Goal: Information Seeking & Learning: Learn about a topic

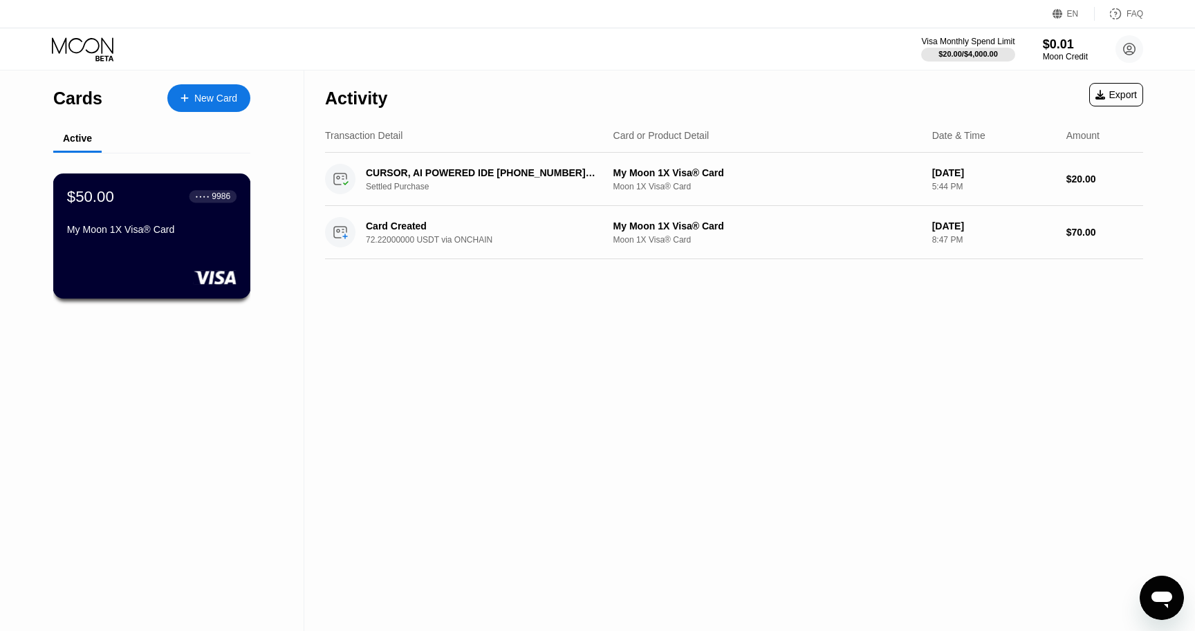
click at [145, 209] on div "$50.00 ● ● ● ● 9986 My Moon 1X Visa® Card" at bounding box center [151, 213] width 169 height 53
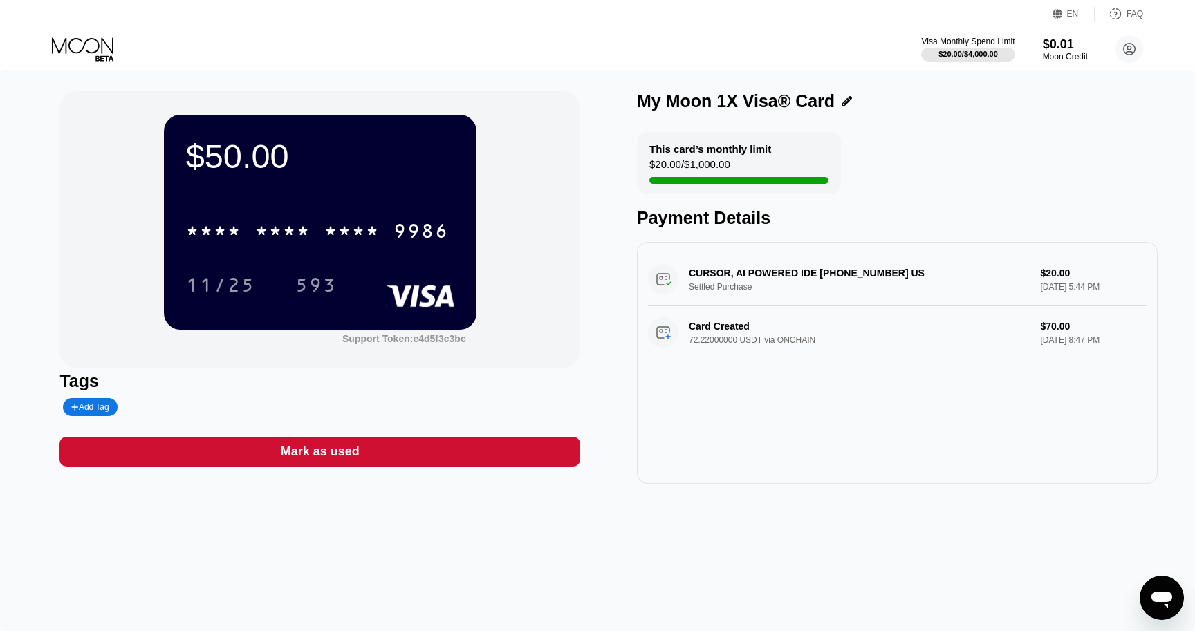
click at [345, 239] on div "* * * *" at bounding box center [351, 233] width 55 height 22
click at [234, 290] on div "11/25" at bounding box center [220, 287] width 69 height 22
click at [308, 273] on div "593" at bounding box center [316, 285] width 62 height 35
click at [1114, 14] on icon at bounding box center [1115, 14] width 14 height 14
click at [1052, 19] on div "EN" at bounding box center [1059, 14] width 14 height 14
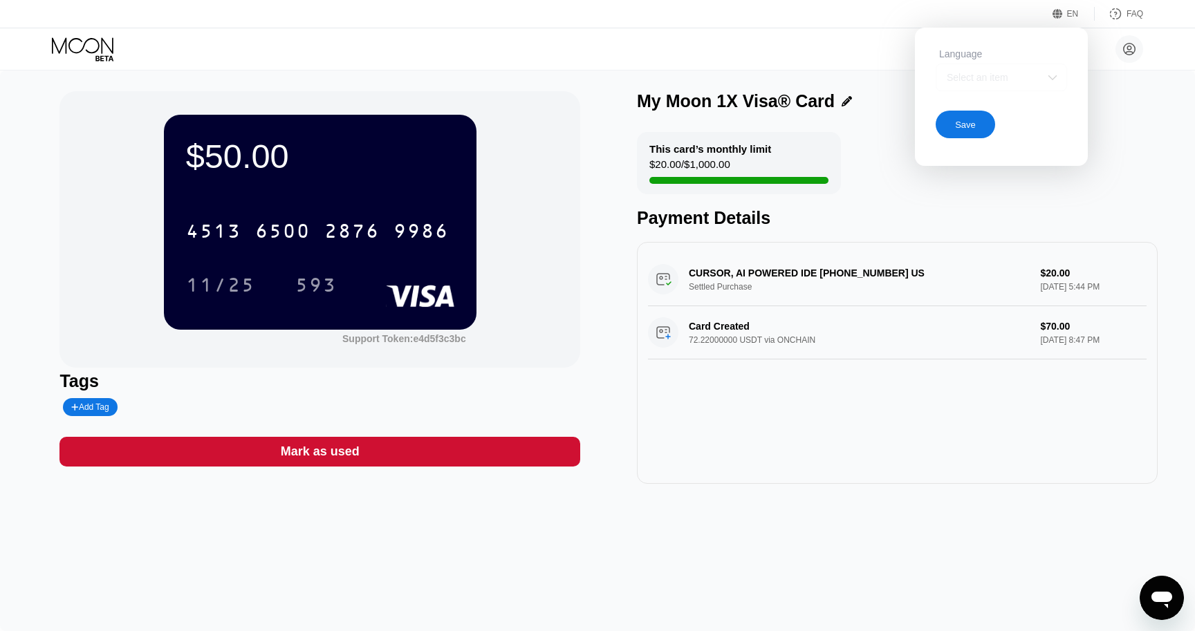
click at [1027, 65] on div "Select an item" at bounding box center [1000, 78] width 131 height 28
click at [1026, 73] on div "Select an item" at bounding box center [990, 77] width 95 height 11
click at [985, 78] on div "Select an item" at bounding box center [990, 77] width 95 height 11
click at [1006, 120] on div at bounding box center [1001, 133] width 130 height 28
click at [989, 88] on div at bounding box center [1000, 78] width 131 height 28
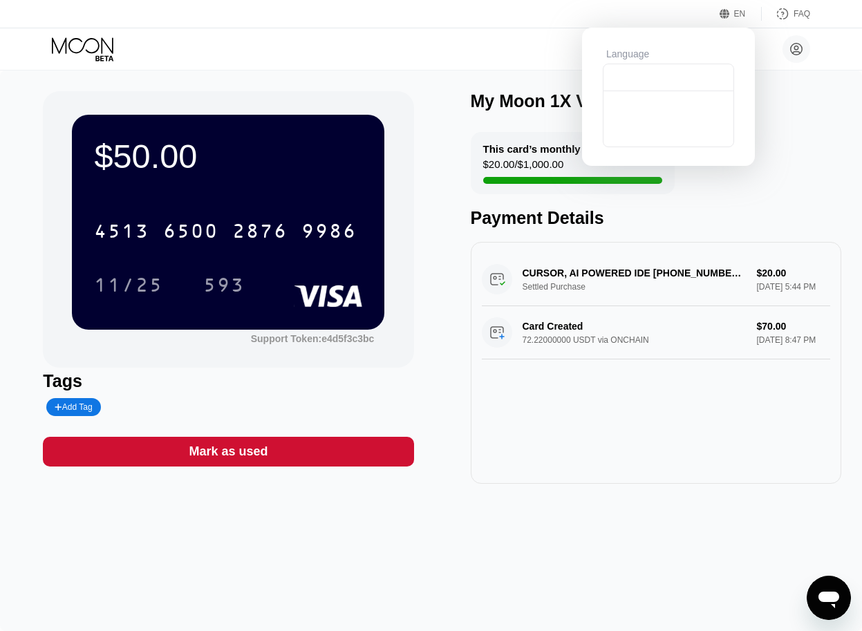
click at [681, 125] on div at bounding box center [669, 133] width 130 height 28
click at [635, 127] on div "Save" at bounding box center [632, 125] width 21 height 12
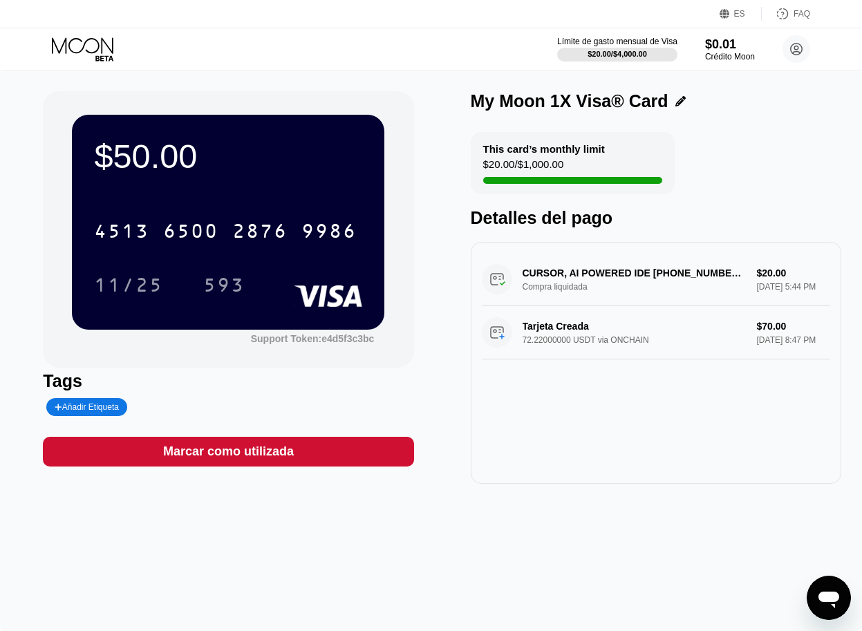
click at [730, 13] on icon at bounding box center [725, 14] width 10 height 10
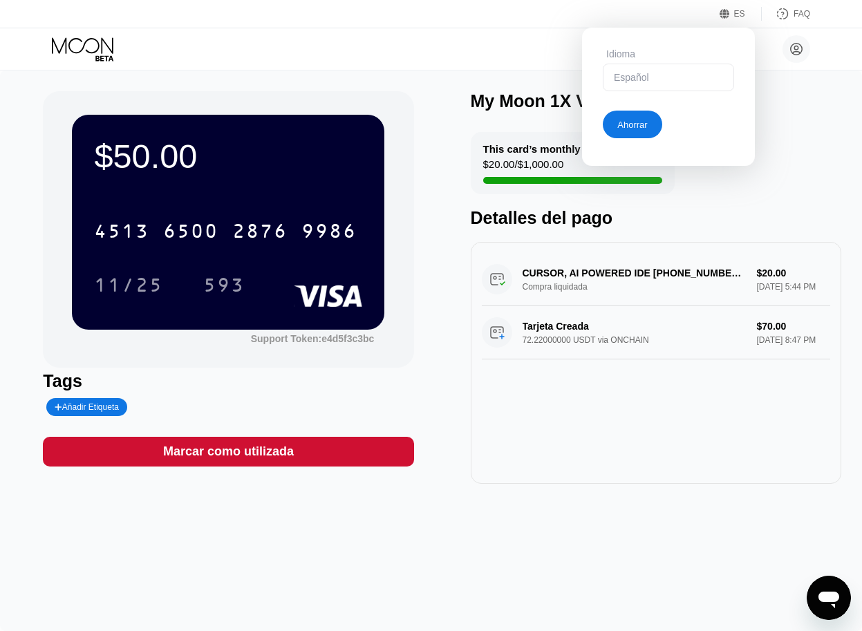
click at [674, 79] on div "Español" at bounding box center [658, 77] width 95 height 11
click at [655, 109] on div "Inglés" at bounding box center [669, 105] width 116 height 11
click at [647, 124] on div "Ahorrar" at bounding box center [632, 125] width 30 height 12
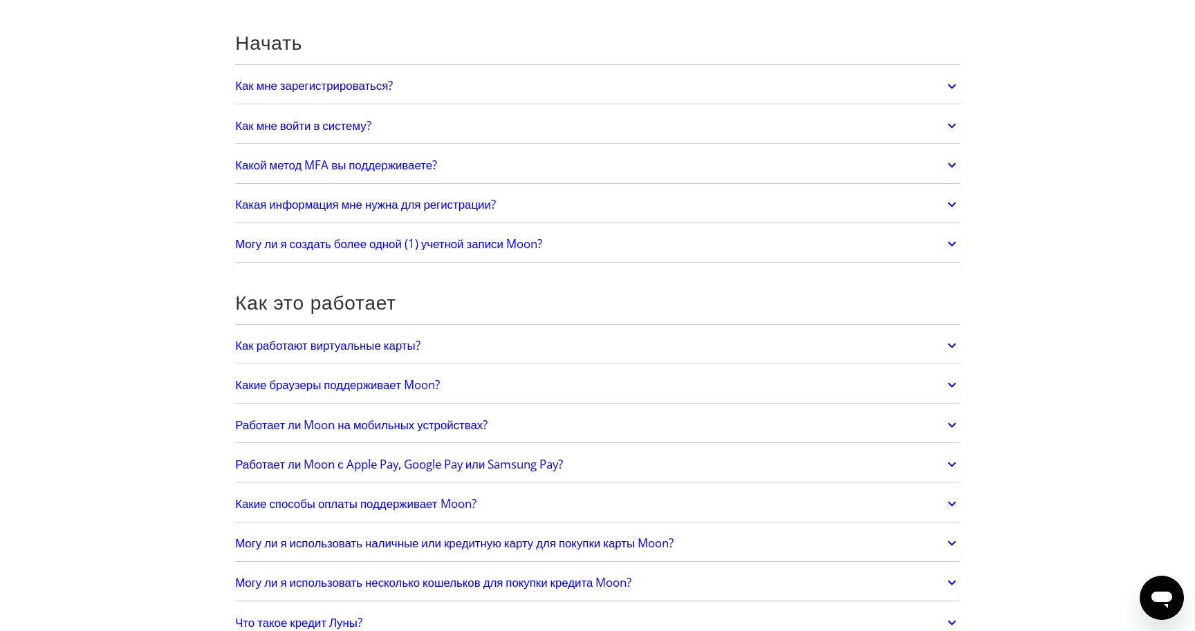
scroll to position [133, 0]
click at [716, 455] on link "Работает ли Moon с Apple Pay, Google Pay или Samsung Pay?" at bounding box center [597, 463] width 725 height 29
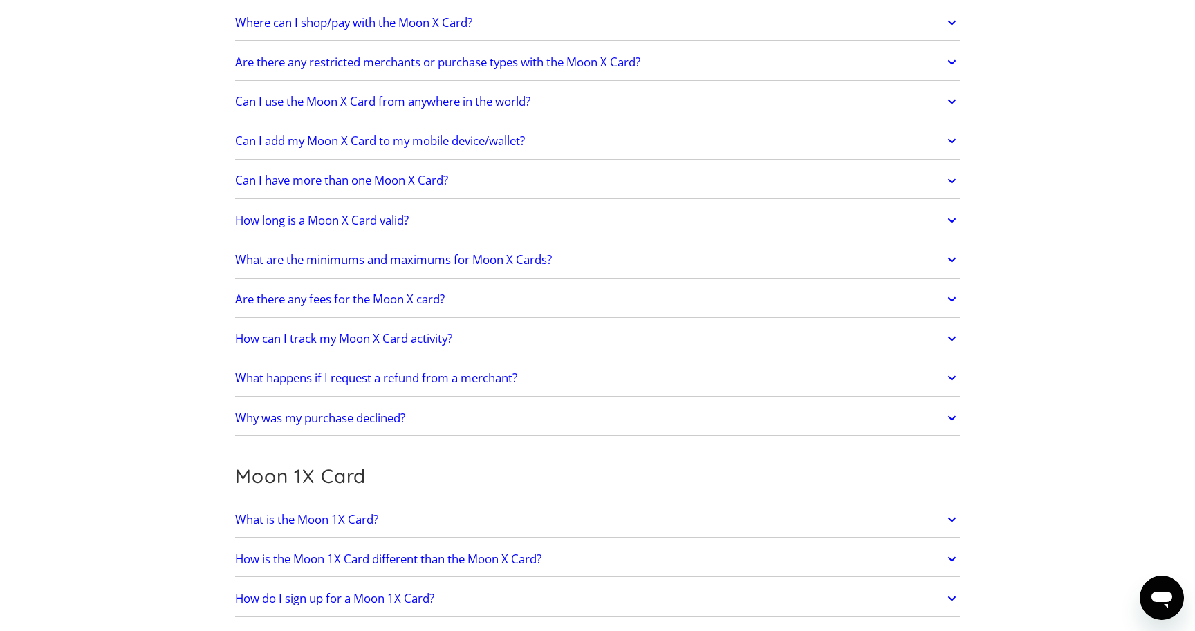
scroll to position [1226, 0]
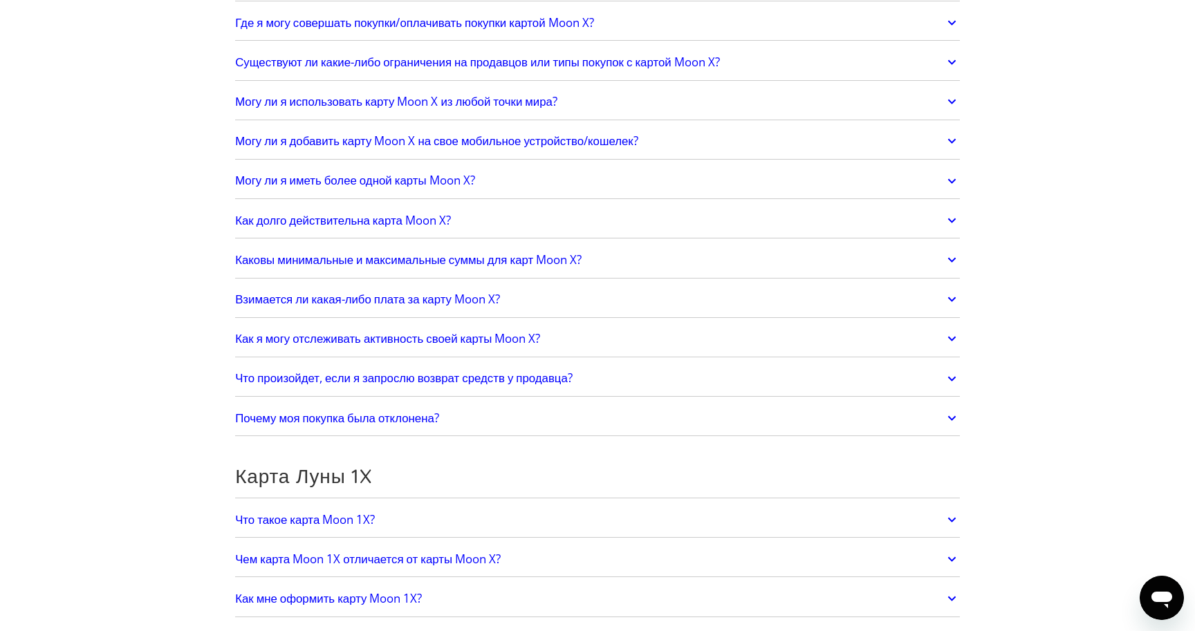
click at [1027, 203] on section "Часто задаваемые вопросы Начать Как мне зарегистрироваться? Чтобы начать, перей…" at bounding box center [597, 507] width 1195 height 3351
click at [914, 416] on link "Почему моя покупка была отклонена?" at bounding box center [597, 418] width 725 height 29
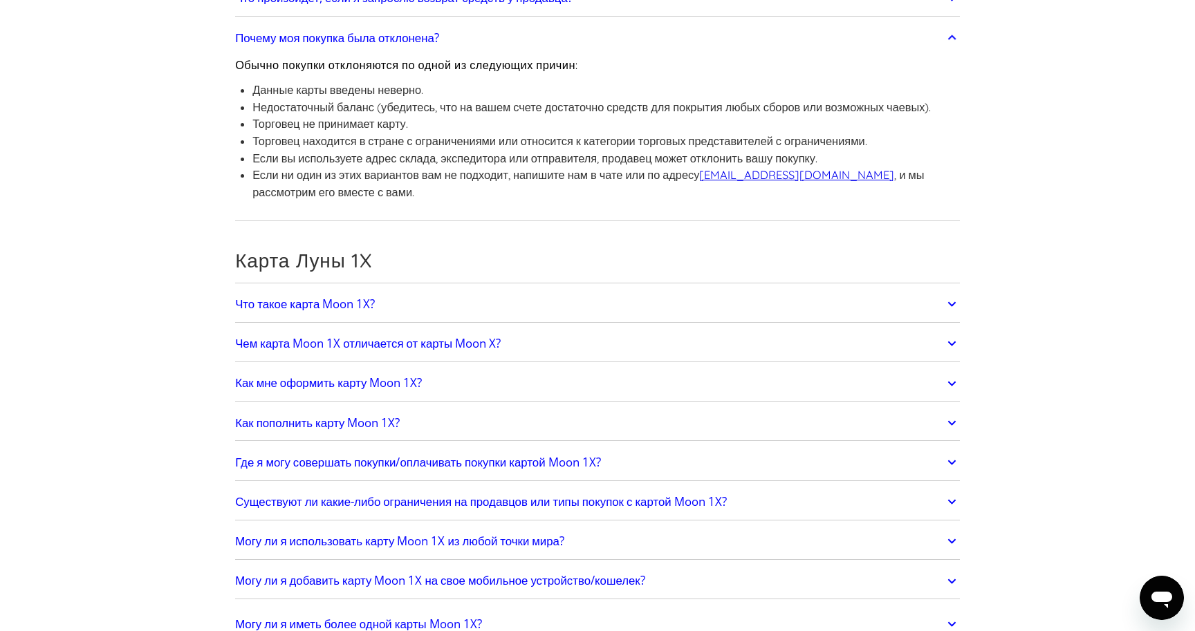
scroll to position [1609, 0]
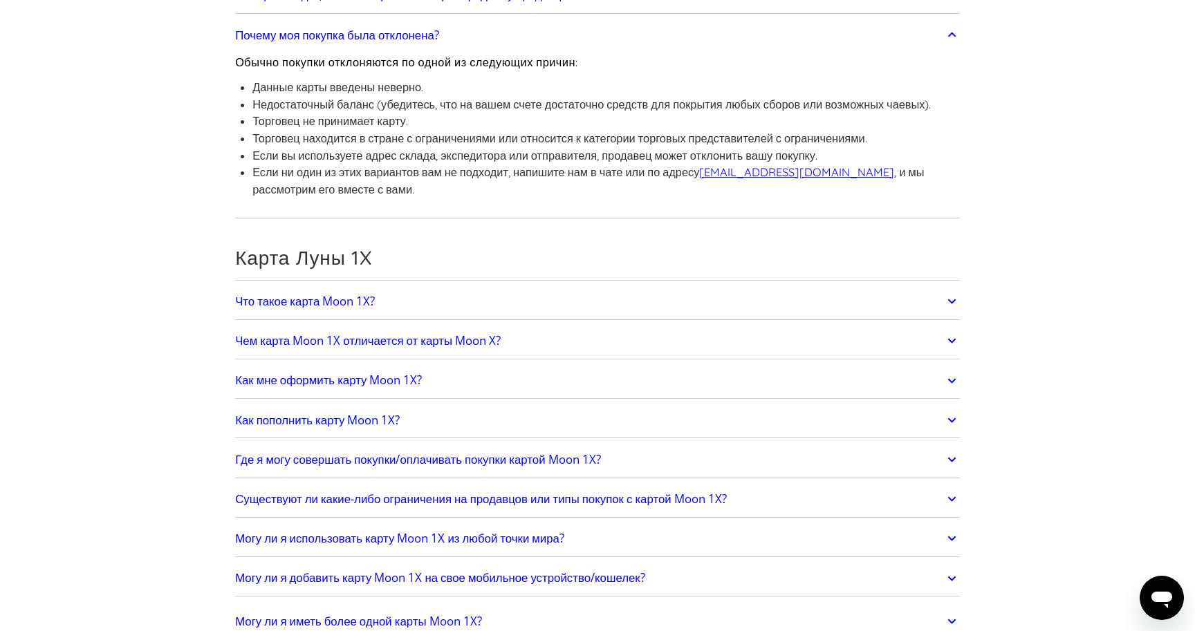
click at [871, 339] on link "Чем карта Moon 1X отличается от карты Moon X?" at bounding box center [597, 340] width 725 height 29
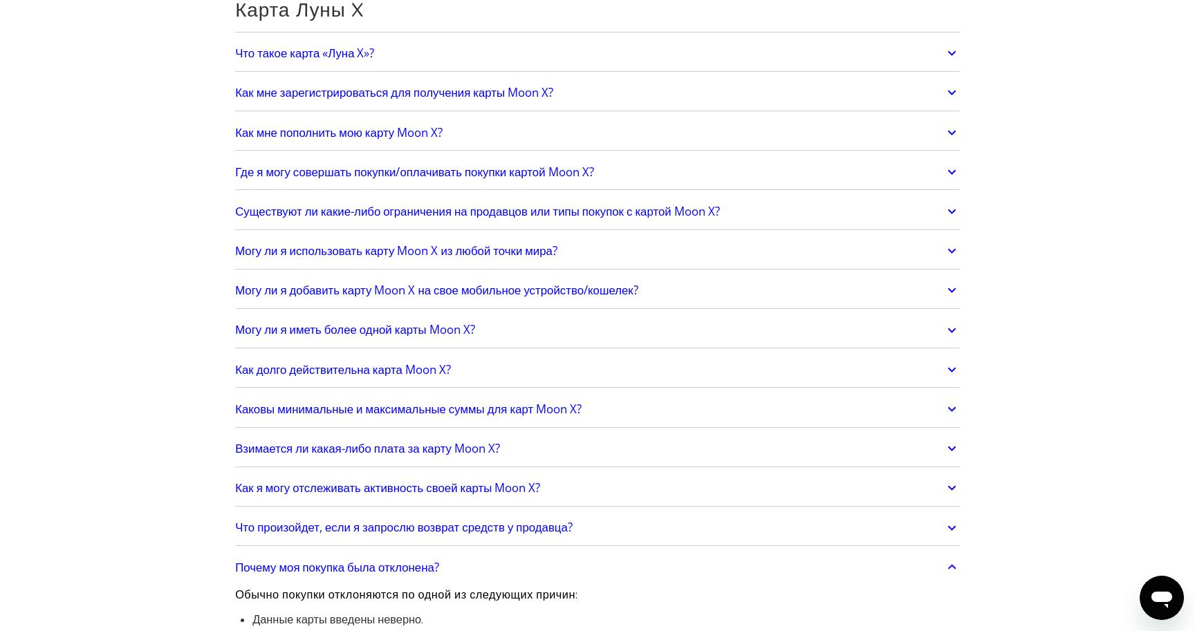
scroll to position [1038, 0]
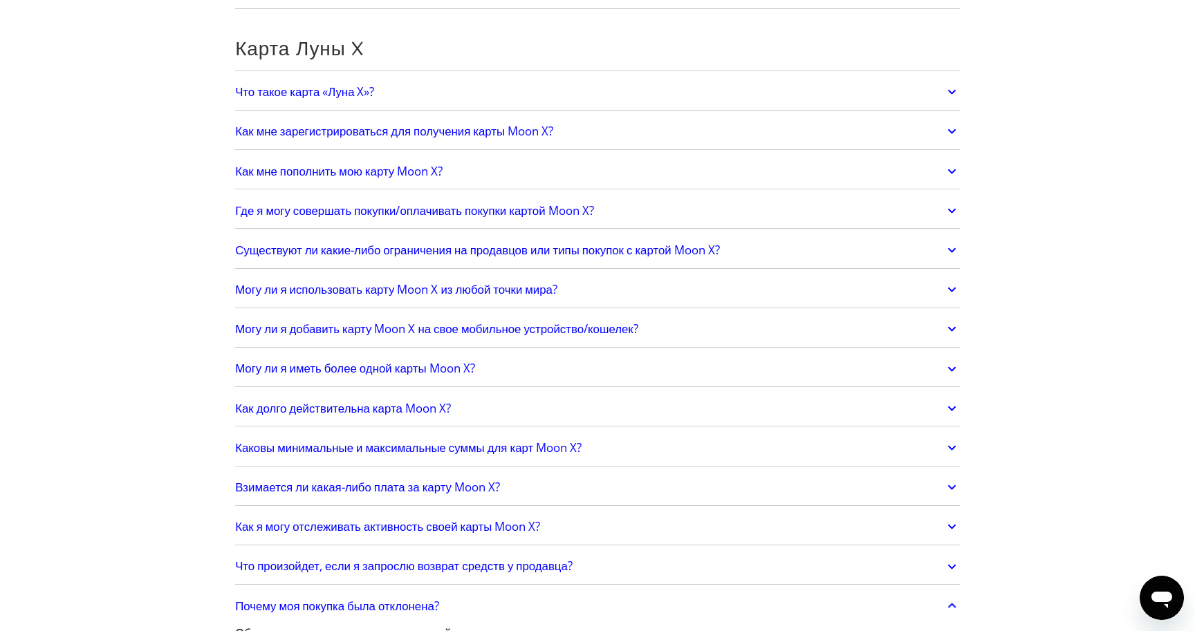
click at [658, 136] on link "Как мне зарегистрироваться для получения карты Moon X?" at bounding box center [597, 131] width 725 height 29
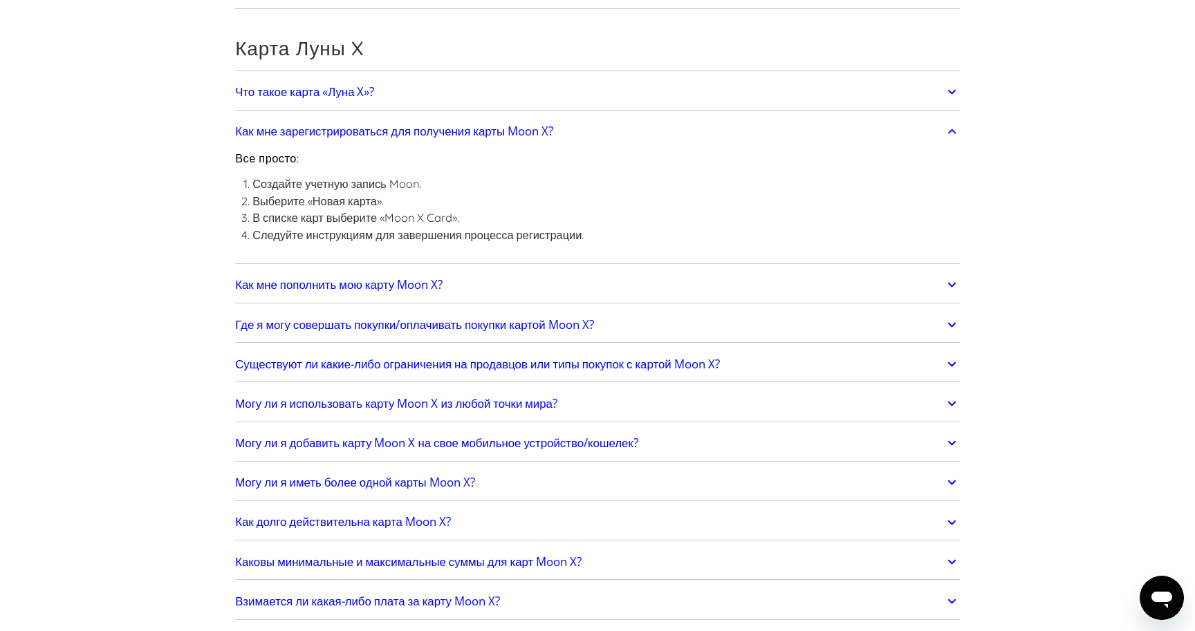
click at [659, 101] on link "Что такое карта «Луна X»?" at bounding box center [597, 91] width 725 height 29
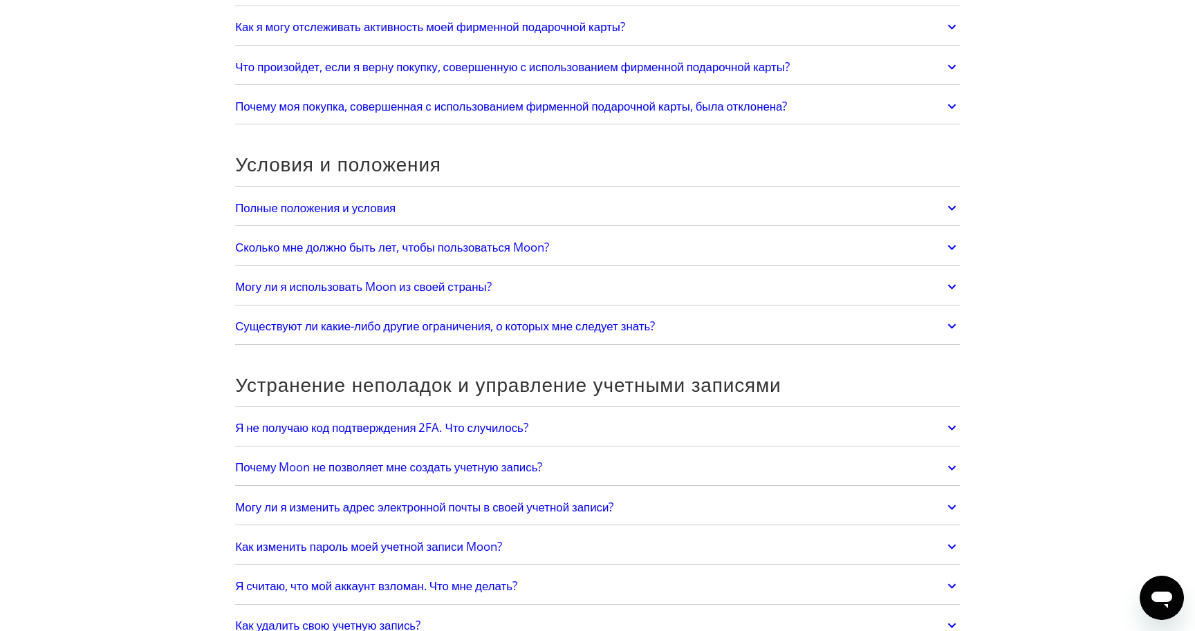
scroll to position [3121, 0]
